Goal: Information Seeking & Learning: Learn about a topic

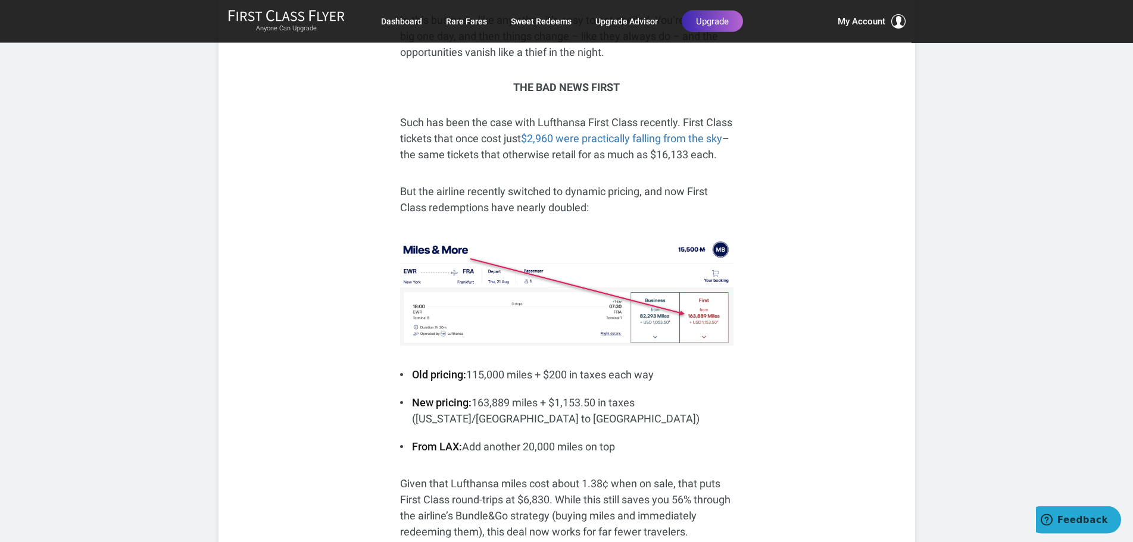
scroll to position [485, 0]
click at [493, 183] on p "But the airline recently switched to dynamic pricing, and now First Class redem…" at bounding box center [566, 199] width 333 height 32
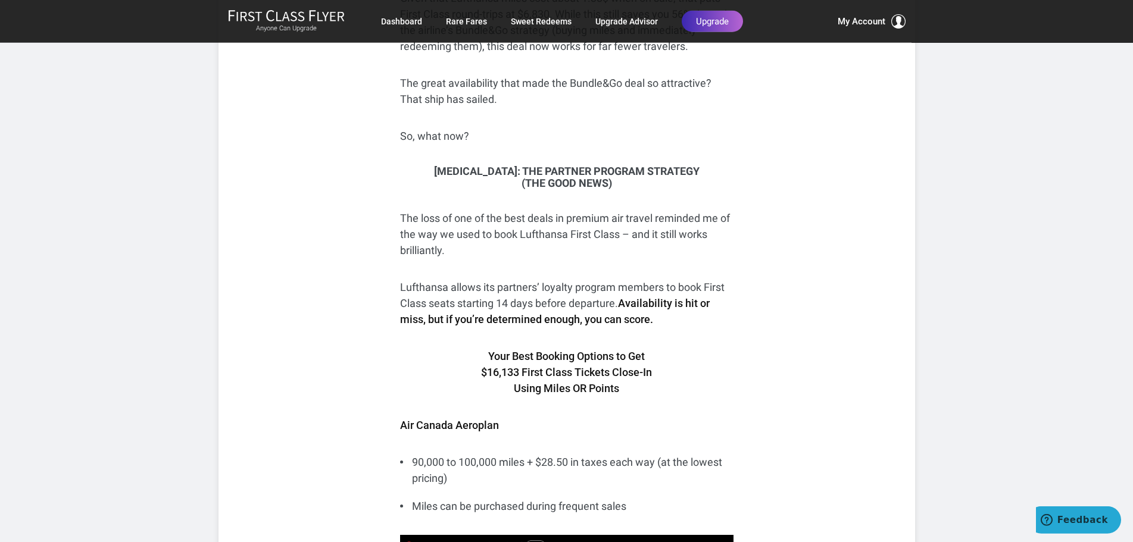
scroll to position [971, 0]
click at [502, 213] on p "The loss of one of the best deals in premium air travel reminded me of the way …" at bounding box center [566, 234] width 333 height 48
click at [488, 227] on p "The loss of one of the best deals in premium air travel reminded me of the way …" at bounding box center [566, 234] width 333 height 48
click at [429, 279] on p "Lufthansa allows its partners’ loyalty program members to book First Class seat…" at bounding box center [566, 303] width 333 height 48
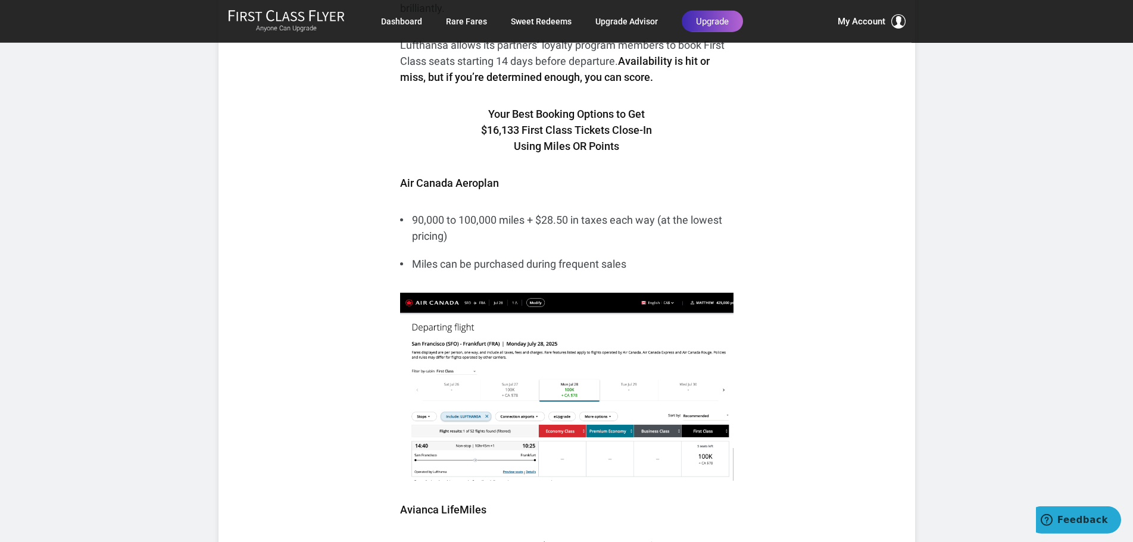
scroll to position [1213, 0]
click at [488, 260] on li "Miles can be purchased during frequent sales" at bounding box center [566, 263] width 333 height 16
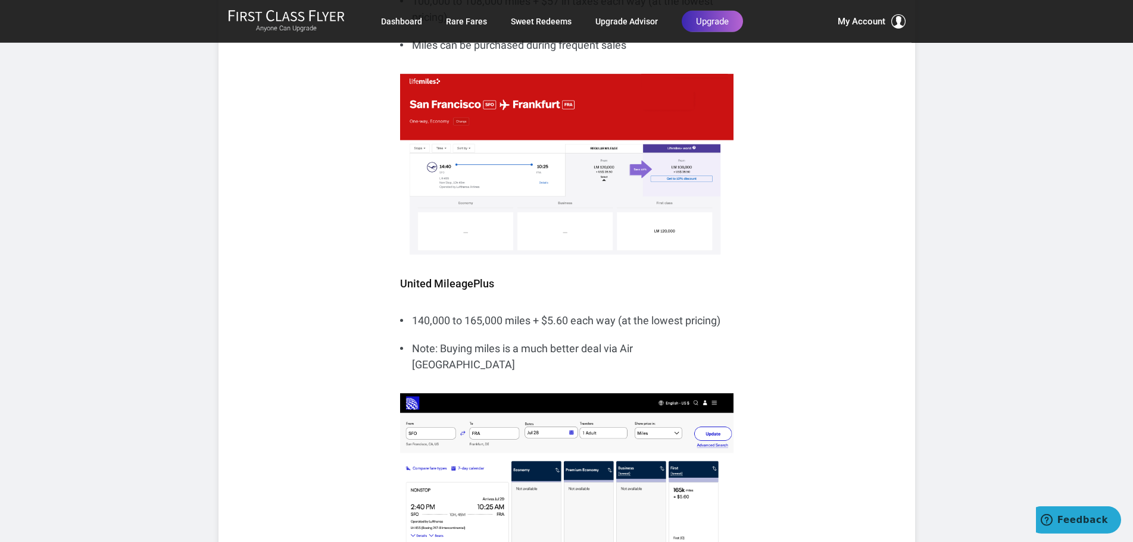
scroll to position [1759, 0]
click at [524, 218] on img at bounding box center [566, 163] width 333 height 181
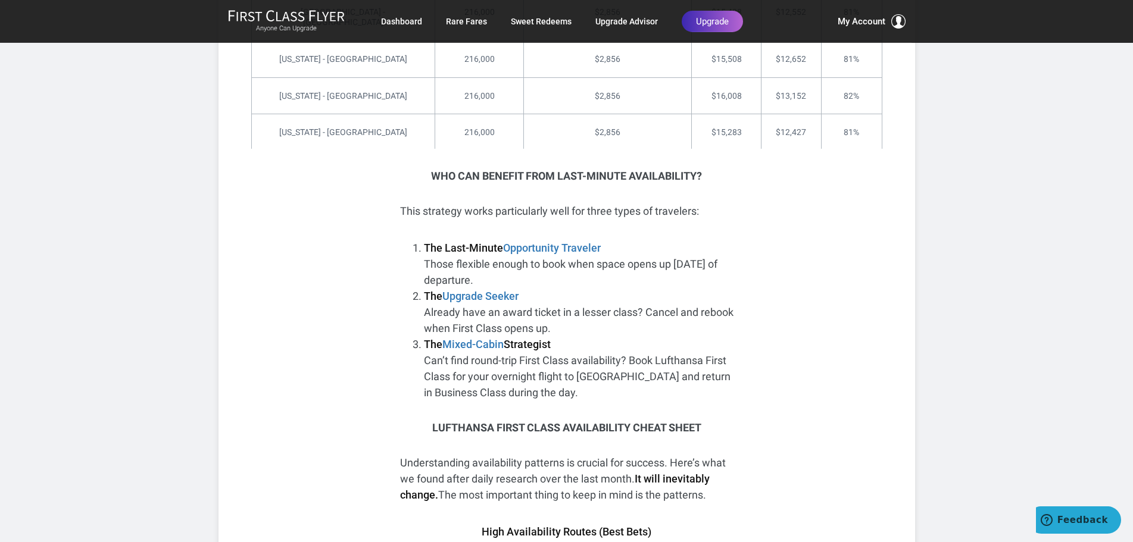
scroll to position [3641, 0]
click at [463, 288] on li "The Upgrade Seeker Already have an award ticket in a lesser class? Cancel and r…" at bounding box center [579, 312] width 310 height 48
click at [473, 288] on li "The Upgrade Seeker Already have an award ticket in a lesser class? Cancel and r…" at bounding box center [579, 312] width 310 height 48
click at [434, 338] on strong "The" at bounding box center [433, 344] width 18 height 13
click at [482, 352] on li "The Mixed-Cabin Strategist Can’t find round-trip First Class availability? Book…" at bounding box center [579, 368] width 310 height 64
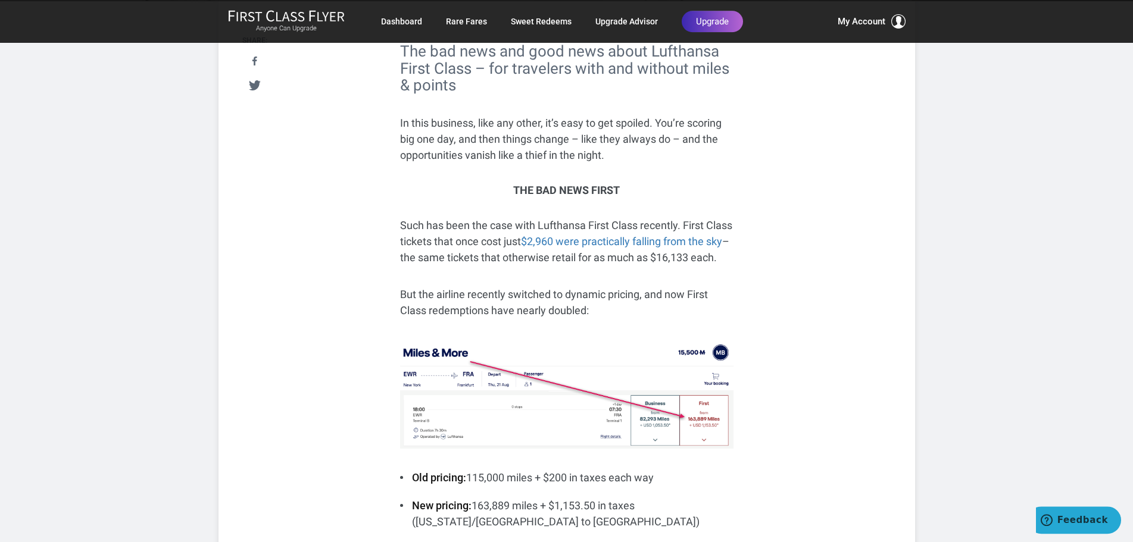
scroll to position [0, 0]
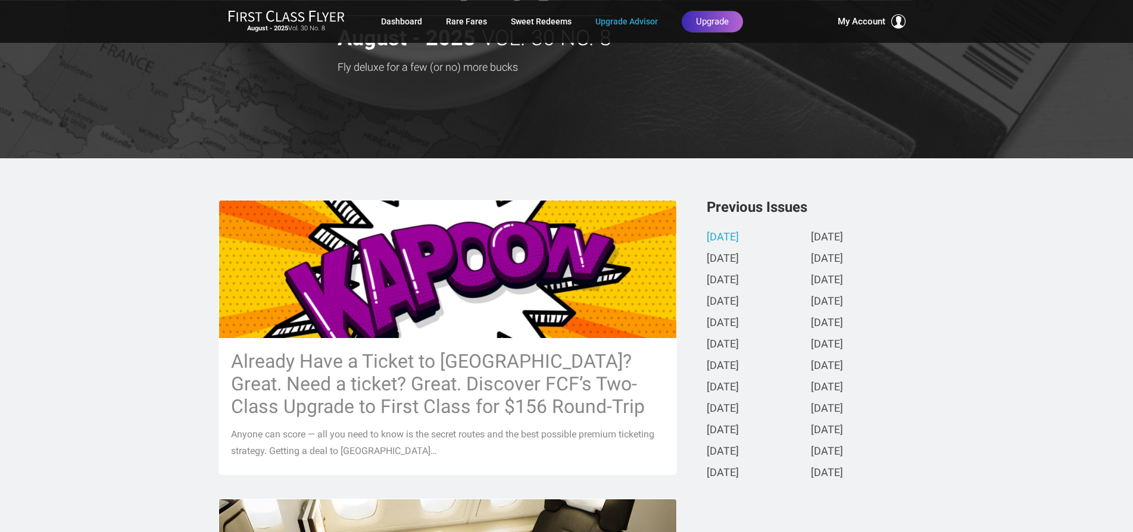
scroll to position [123, 0]
